Goal: Navigation & Orientation: Go to known website

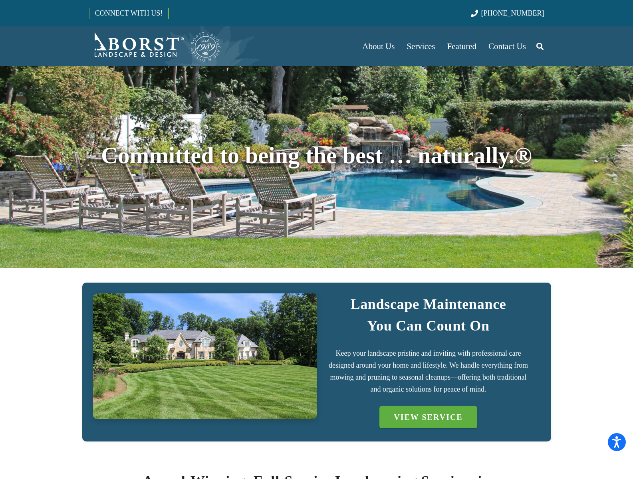
click at [155, 46] on img "Borst-Logo" at bounding box center [155, 46] width 133 height 32
